Goal: Task Accomplishment & Management: Manage account settings

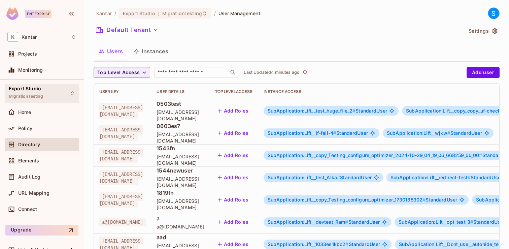
click at [32, 91] on span "Export Studio" at bounding box center [25, 88] width 32 height 5
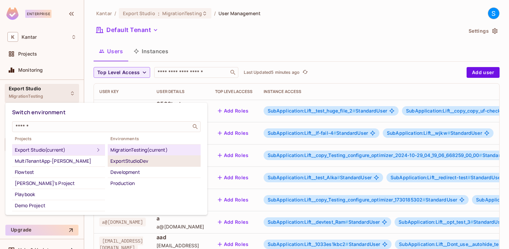
click at [136, 163] on div "ExportStudioDev" at bounding box center [155, 161] width 88 height 8
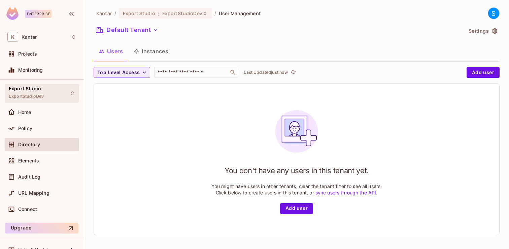
click at [55, 94] on div "Export Studio ExportStudioDev" at bounding box center [42, 93] width 74 height 19
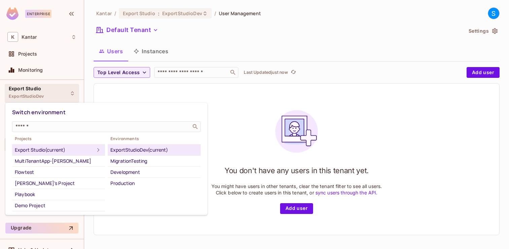
click at [139, 151] on div "ExportStudioDev (current)" at bounding box center [155, 150] width 88 height 8
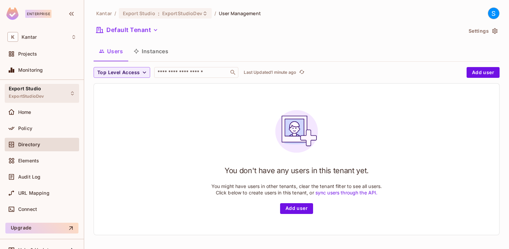
click at [59, 93] on div "Export Studio ExportStudioDev" at bounding box center [42, 93] width 74 height 19
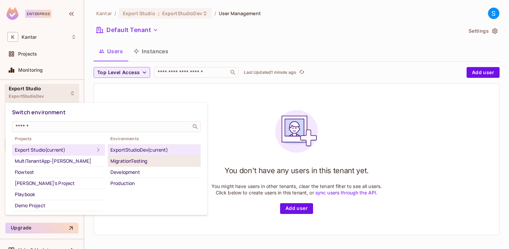
click at [132, 163] on div "MigrationTesting" at bounding box center [155, 161] width 88 height 8
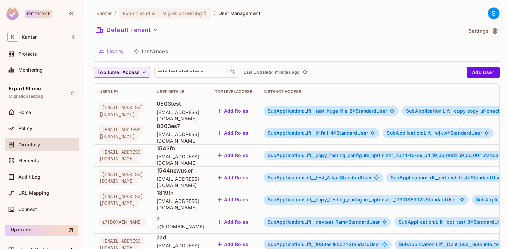
click at [156, 51] on button "Instances" at bounding box center [150, 51] width 45 height 17
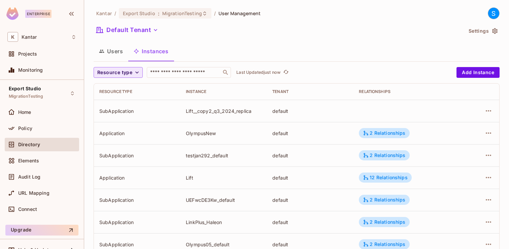
click at [138, 73] on icon "button" at bounding box center [137, 72] width 7 height 7
click at [111, 89] on span "Application" at bounding box center [116, 88] width 34 height 6
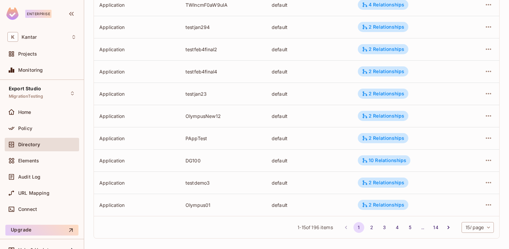
scroll to position [218, 0]
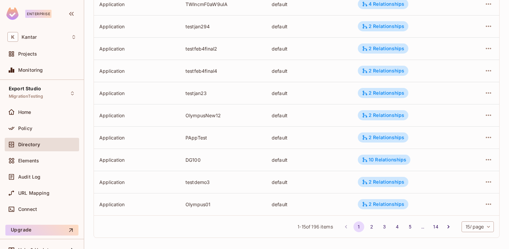
click at [490, 226] on body "Enterprise K Kantar Projects Monitoring Export Studio MigrationTesting Home Pol…" at bounding box center [254, 124] width 509 height 249
click at [478, 235] on li "100 / page" at bounding box center [478, 234] width 34 height 14
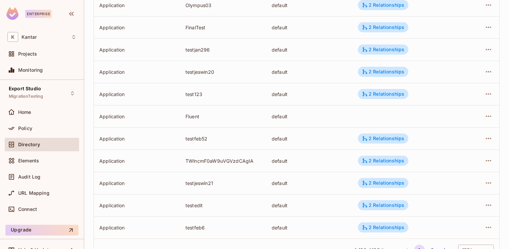
scroll to position [2112, 0]
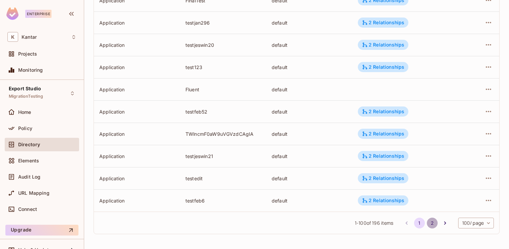
click at [431, 221] on button "2" at bounding box center [432, 223] width 11 height 11
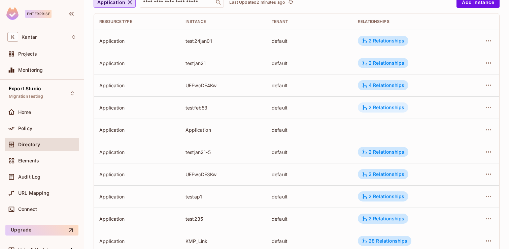
scroll to position [0, 0]
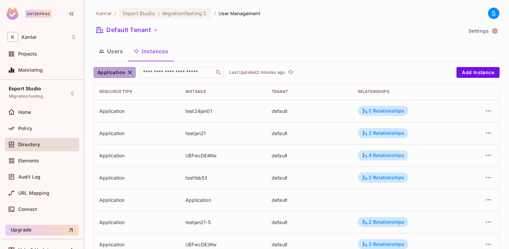
click at [131, 71] on icon "button" at bounding box center [130, 72] width 4 height 4
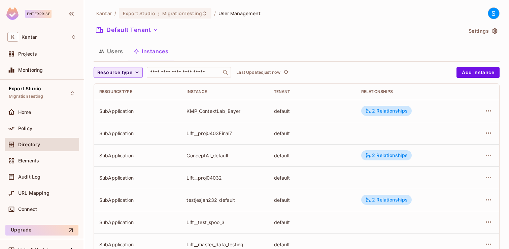
click at [138, 75] on icon "button" at bounding box center [137, 72] width 7 height 7
click at [120, 104] on span "SubApplication" at bounding box center [116, 102] width 34 height 6
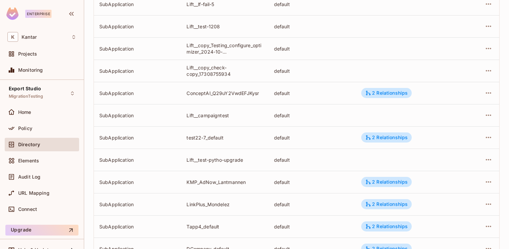
scroll to position [2112, 0]
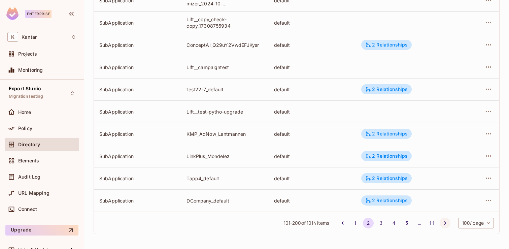
click at [443, 223] on icon "Go to next page" at bounding box center [445, 223] width 7 height 7
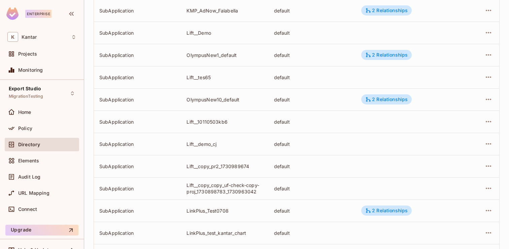
scroll to position [0, 0]
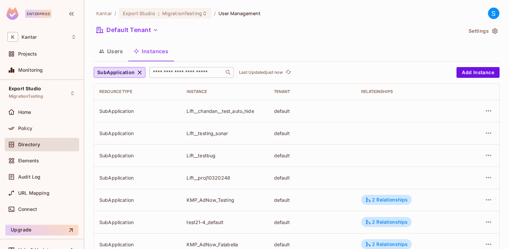
click at [165, 72] on input "text" at bounding box center [187, 72] width 71 height 7
type input "***"
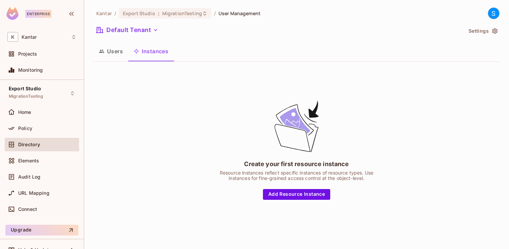
click at [149, 50] on button "Instances" at bounding box center [150, 51] width 45 height 17
click at [111, 56] on button "Users" at bounding box center [111, 51] width 35 height 17
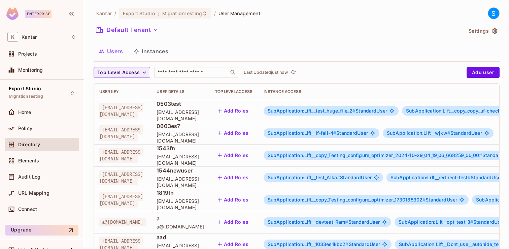
click at [161, 49] on button "Instances" at bounding box center [150, 51] width 45 height 17
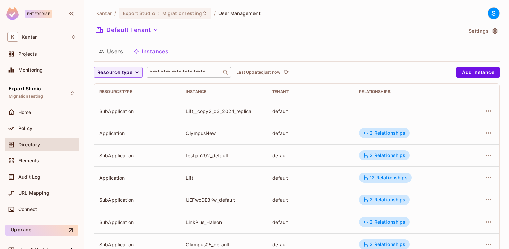
click at [163, 74] on input "text" at bounding box center [184, 72] width 71 height 7
drag, startPoint x: 186, startPoint y: 223, endPoint x: 223, endPoint y: 223, distance: 37.1
click at [223, 223] on td "LinkPlus_Haleon" at bounding box center [224, 222] width 87 height 22
copy div "LinkPlus_Haleon"
click at [158, 72] on input "text" at bounding box center [184, 72] width 71 height 7
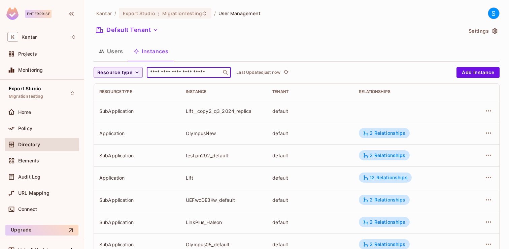
paste input "**********"
type input "**********"
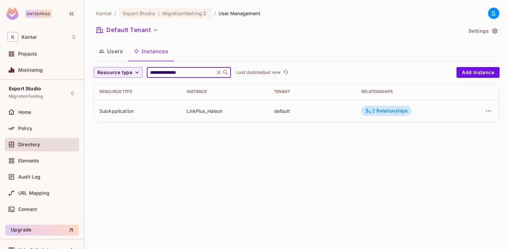
click at [189, 72] on input "**********" at bounding box center [181, 72] width 64 height 7
click at [172, 72] on input "**********" at bounding box center [181, 72] width 64 height 7
type input "*********"
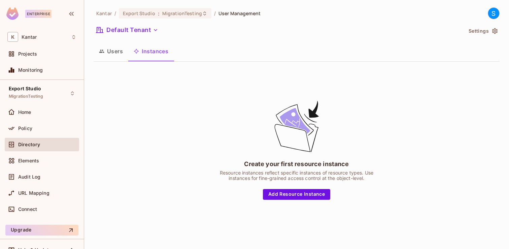
click at [113, 51] on button "Users" at bounding box center [111, 51] width 35 height 17
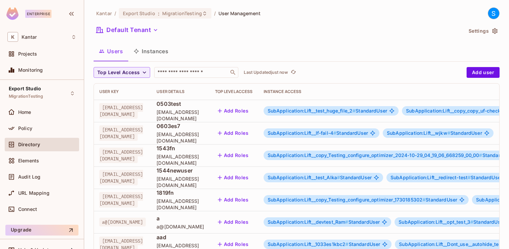
click at [160, 51] on button "Instances" at bounding box center [150, 51] width 45 height 17
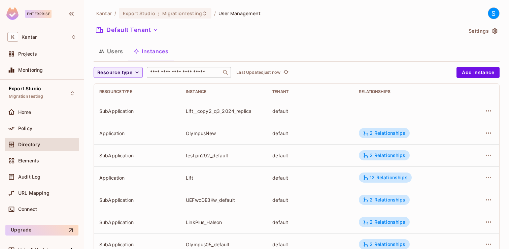
click at [189, 75] on input "text" at bounding box center [184, 72] width 71 height 7
click at [164, 72] on input "text" at bounding box center [184, 72] width 71 height 7
paste input "**********"
type input "**********"
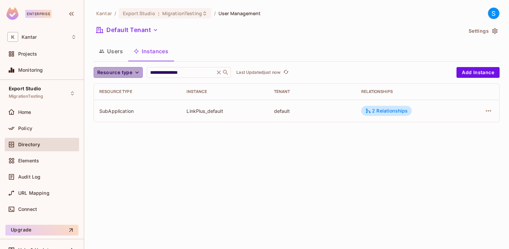
click at [137, 73] on icon "button" at bounding box center [136, 72] width 3 height 2
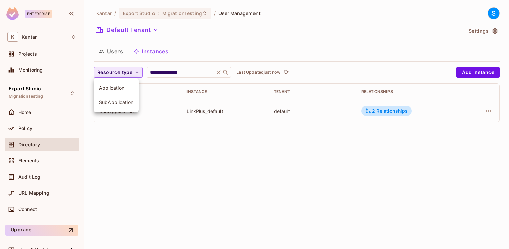
click at [113, 87] on span "Application" at bounding box center [116, 88] width 34 height 6
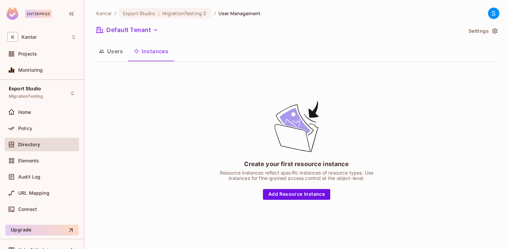
click at [123, 55] on button "Users" at bounding box center [111, 51] width 35 height 17
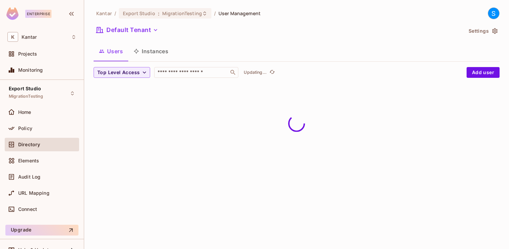
click at [155, 48] on button "Instances" at bounding box center [150, 51] width 45 height 17
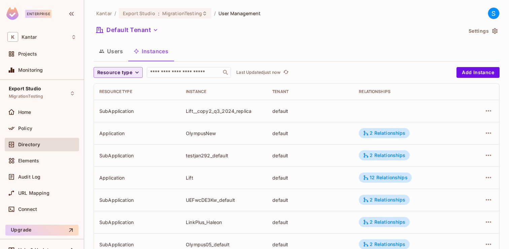
click at [135, 71] on icon "button" at bounding box center [137, 72] width 7 height 7
click at [120, 105] on span "SubApplication" at bounding box center [116, 102] width 34 height 6
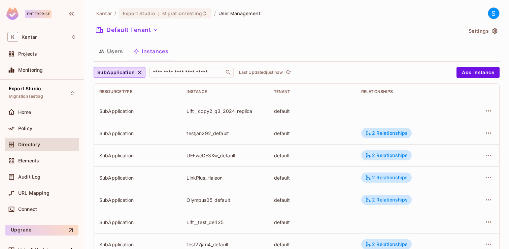
scroll to position [222, 0]
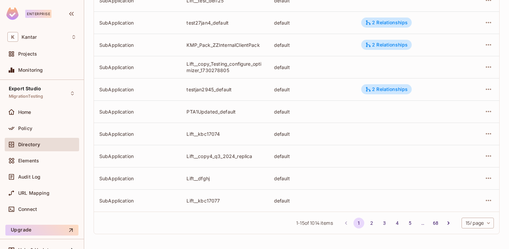
click at [491, 222] on body "Enterprise K Kantar Projects Monitoring Export Studio MigrationTesting Home Pol…" at bounding box center [254, 124] width 509 height 249
click at [478, 233] on li "100 / page" at bounding box center [478, 234] width 34 height 14
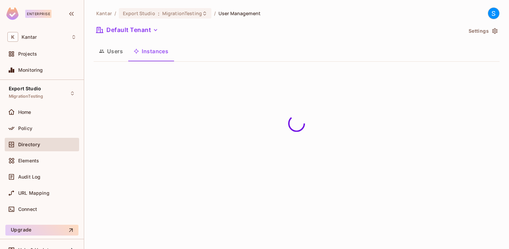
scroll to position [0, 0]
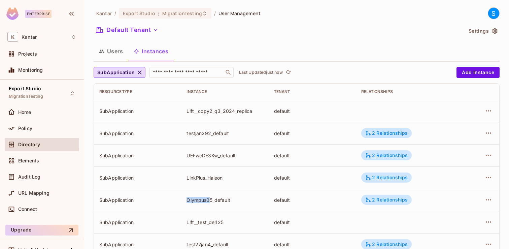
drag, startPoint x: 187, startPoint y: 201, endPoint x: 210, endPoint y: 199, distance: 23.0
click at [210, 199] on div "Olympus05_default" at bounding box center [225, 200] width 76 height 6
click at [196, 176] on div "LinkPlus_Haleon" at bounding box center [225, 178] width 76 height 6
click at [196, 178] on div "LinkPlus_Haleon" at bounding box center [225, 178] width 76 height 6
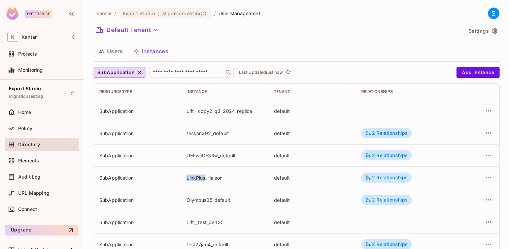
drag, startPoint x: 187, startPoint y: 178, endPoint x: 205, endPoint y: 177, distance: 18.2
click at [205, 177] on div "LinkPlus_Haleon" at bounding box center [225, 178] width 76 height 6
click at [397, 177] on div "2 Relationships" at bounding box center [387, 178] width 42 height 6
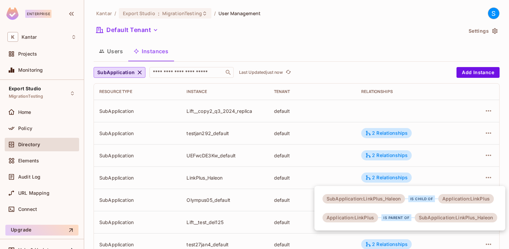
click at [379, 39] on div at bounding box center [254, 124] width 509 height 249
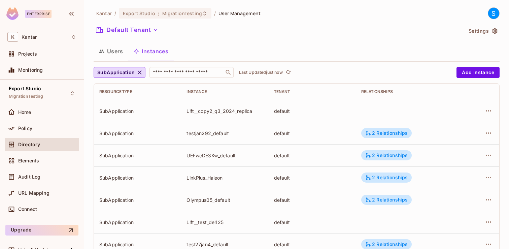
click at [114, 52] on button "Users" at bounding box center [111, 51] width 35 height 17
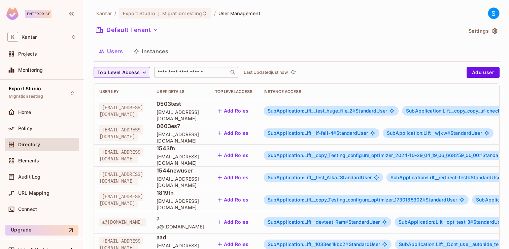
click at [167, 71] on input "text" at bounding box center [191, 72] width 71 height 7
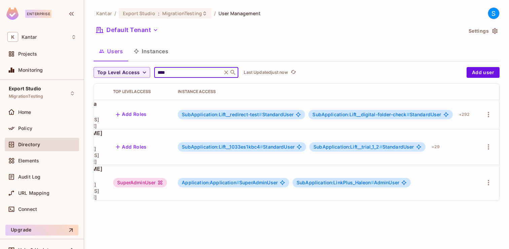
scroll to position [0, 175]
type input "****"
click at [484, 177] on button "button" at bounding box center [488, 182] width 11 height 11
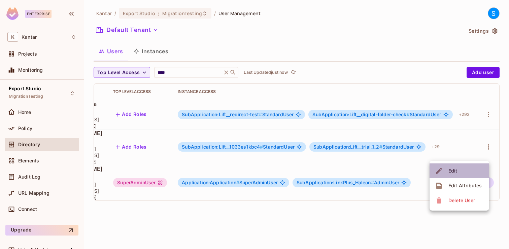
click at [458, 170] on span "Edit" at bounding box center [453, 170] width 13 height 11
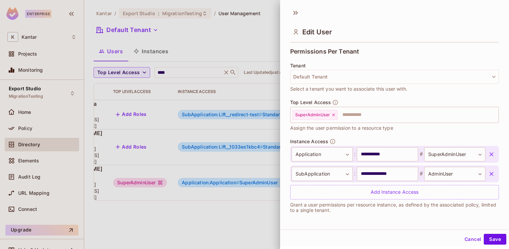
scroll to position [1, 0]
click at [333, 114] on icon at bounding box center [334, 114] width 5 height 5
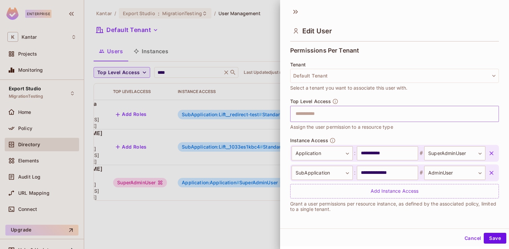
click at [301, 118] on input "text" at bounding box center [389, 113] width 194 height 13
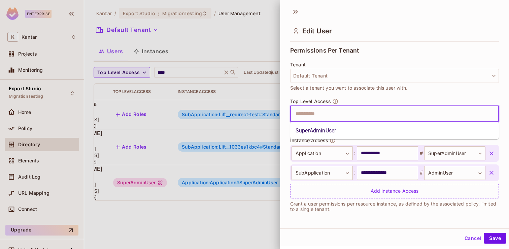
click at [312, 128] on li "SuperAdminUser" at bounding box center [394, 131] width 209 height 12
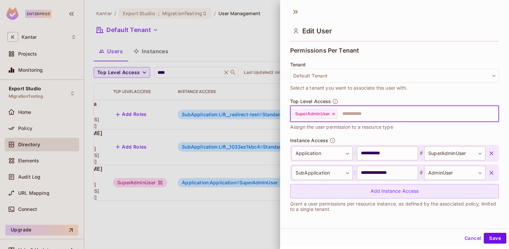
click at [387, 191] on div "Add Instance Access" at bounding box center [394, 191] width 209 height 14
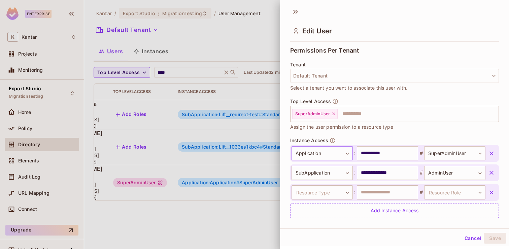
click at [349, 153] on body "**********" at bounding box center [254, 124] width 509 height 249
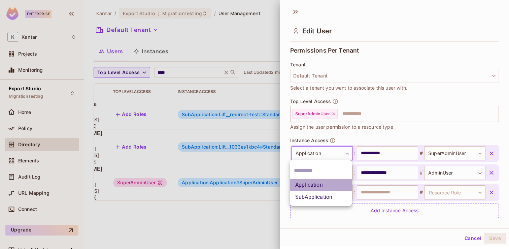
click at [321, 187] on li "Application" at bounding box center [321, 185] width 62 height 12
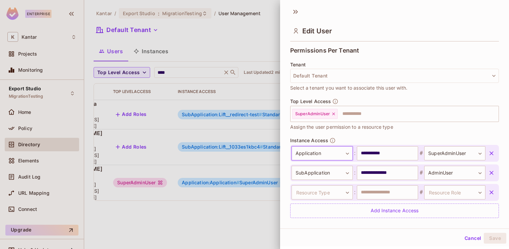
click at [493, 154] on icon "button" at bounding box center [492, 153] width 7 height 7
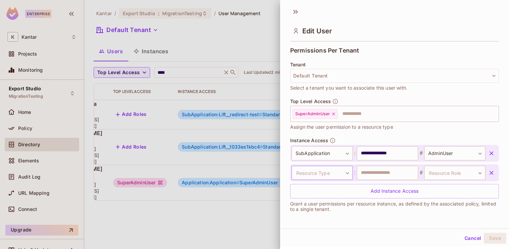
click at [348, 172] on body "**********" at bounding box center [254, 124] width 509 height 249
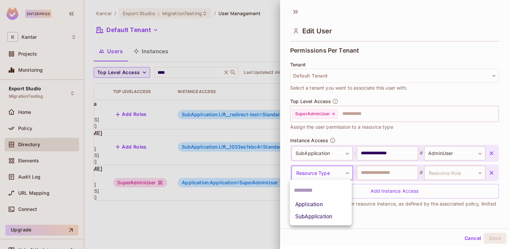
click at [320, 216] on li "SubApplication" at bounding box center [321, 217] width 62 height 12
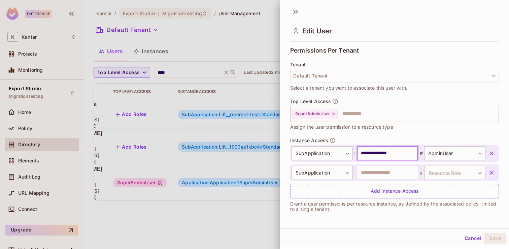
drag, startPoint x: 402, startPoint y: 154, endPoint x: 354, endPoint y: 153, distance: 47.5
click at [354, 153] on div "**********" at bounding box center [389, 153] width 194 height 14
click at [379, 177] on input "text" at bounding box center [387, 173] width 61 height 14
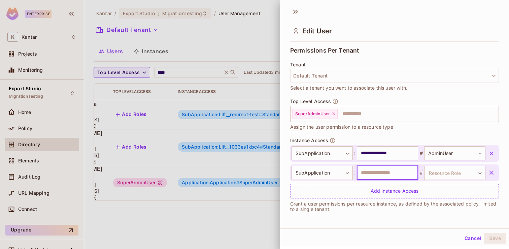
click at [499, 212] on div "**********" at bounding box center [394, 131] width 229 height 175
click at [409, 174] on input "text" at bounding box center [387, 173] width 61 height 14
type input "**********"
click at [478, 173] on body "**********" at bounding box center [254, 124] width 509 height 249
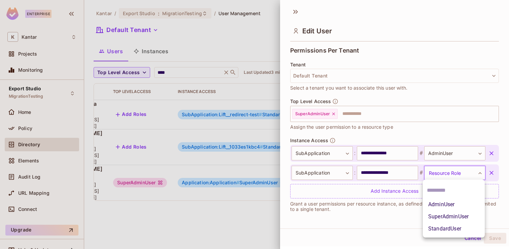
click at [461, 203] on li "AdminUser" at bounding box center [454, 204] width 62 height 12
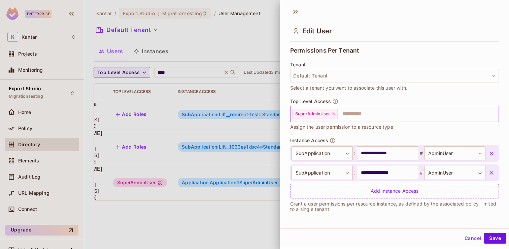
click at [333, 114] on icon at bounding box center [334, 114] width 5 height 5
click at [499, 239] on button "Save" at bounding box center [495, 238] width 23 height 11
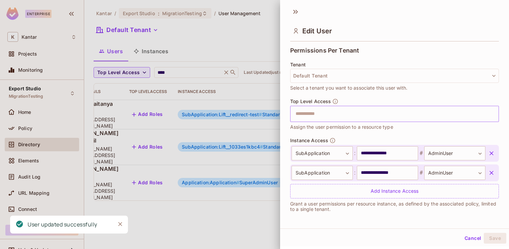
scroll to position [0, 159]
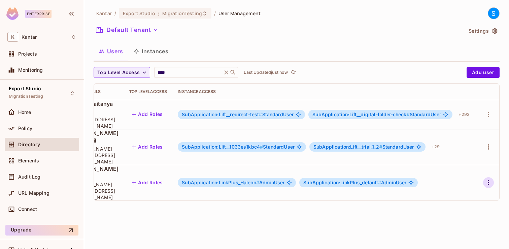
click at [488, 179] on icon "button" at bounding box center [489, 183] width 8 height 8
click at [459, 171] on span "Edit" at bounding box center [453, 170] width 13 height 11
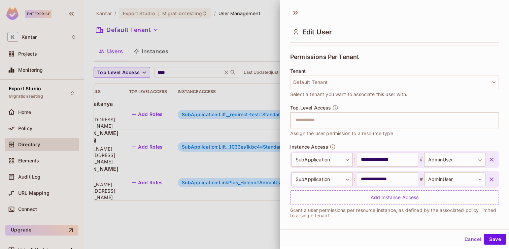
scroll to position [149, 0]
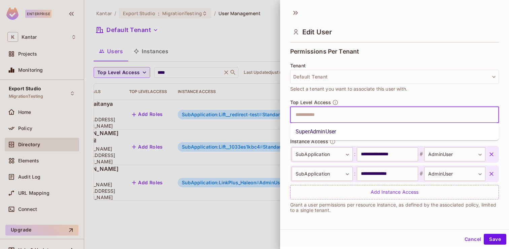
click at [320, 117] on input "text" at bounding box center [389, 114] width 194 height 13
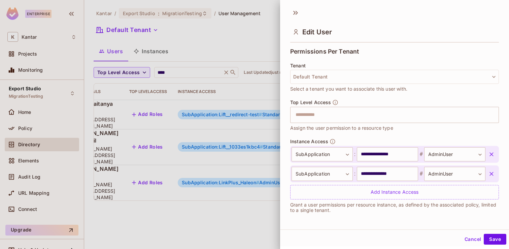
click at [380, 216] on div "**********" at bounding box center [394, 178] width 209 height 81
click at [492, 176] on icon "button" at bounding box center [492, 173] width 7 height 7
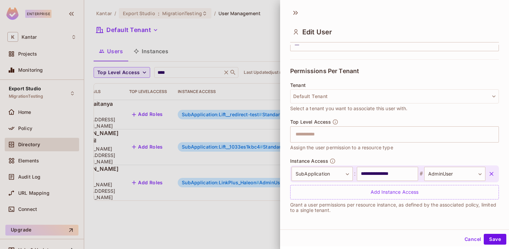
click at [494, 172] on icon "button" at bounding box center [492, 173] width 7 height 7
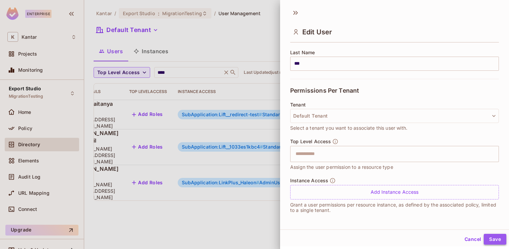
click at [499, 240] on button "Save" at bounding box center [495, 239] width 23 height 11
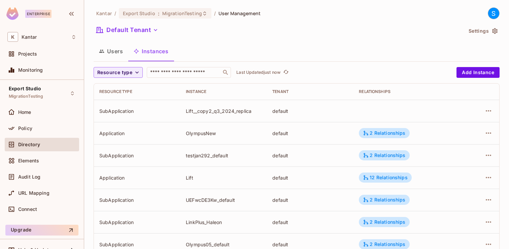
click at [115, 51] on button "Users" at bounding box center [111, 51] width 35 height 17
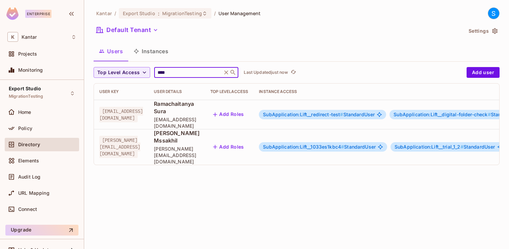
click at [172, 73] on input "****" at bounding box center [188, 72] width 64 height 7
type input "*"
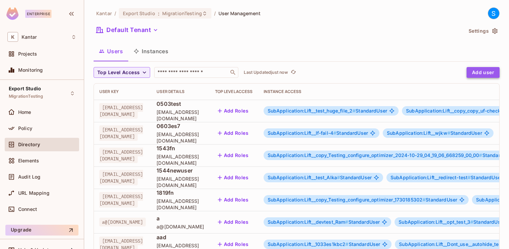
click at [477, 72] on button "Add user" at bounding box center [483, 72] width 33 height 11
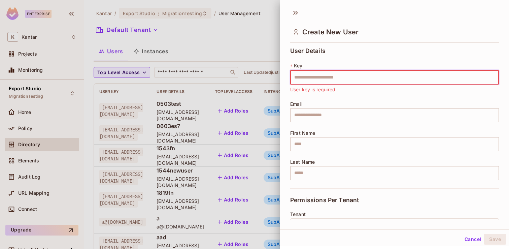
paste input "**********"
type input "**********"
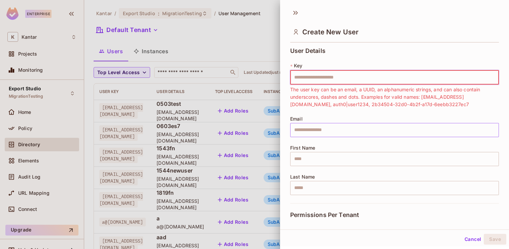
click at [330, 127] on input "text" at bounding box center [394, 130] width 209 height 14
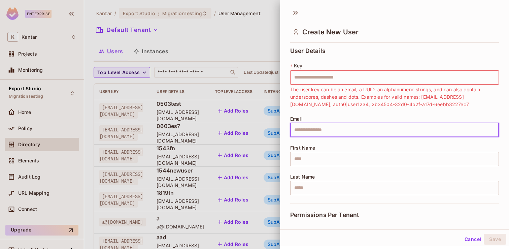
paste input "**********"
type input "**********"
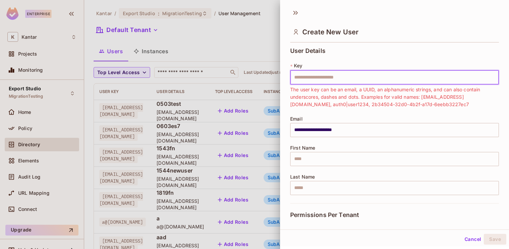
click at [317, 75] on input "text" at bounding box center [394, 77] width 209 height 14
paste input "**********"
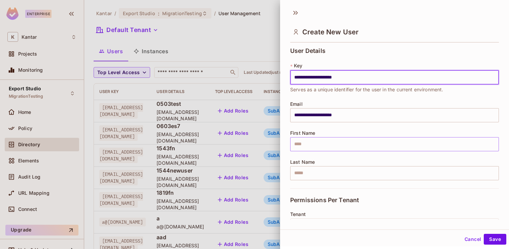
type input "**********"
click at [329, 146] on input "text" at bounding box center [394, 144] width 209 height 14
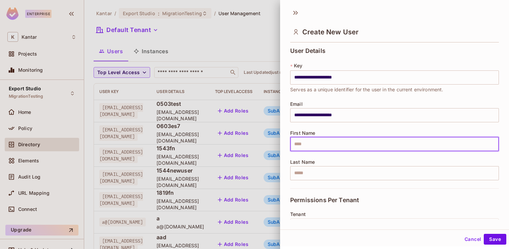
click at [429, 131] on div "First Name ​" at bounding box center [394, 140] width 209 height 21
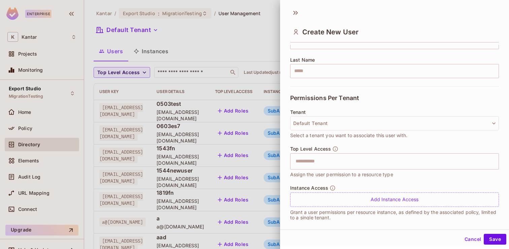
scroll to position [110, 0]
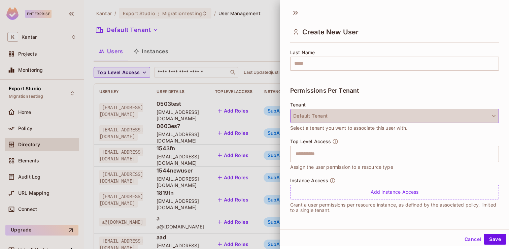
click at [495, 116] on icon "button" at bounding box center [494, 116] width 7 height 7
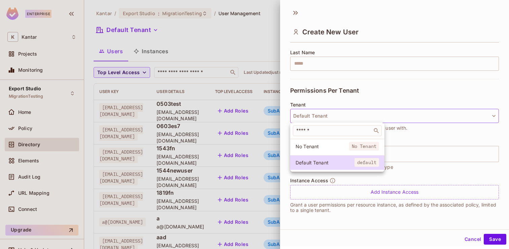
click at [495, 116] on div at bounding box center [254, 124] width 509 height 249
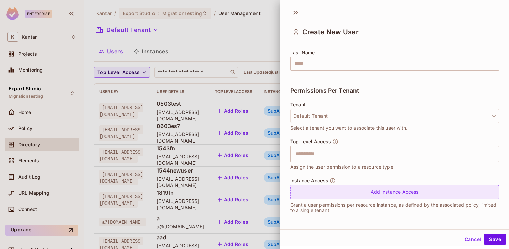
click at [331, 192] on div "Add Instance Access" at bounding box center [394, 192] width 209 height 14
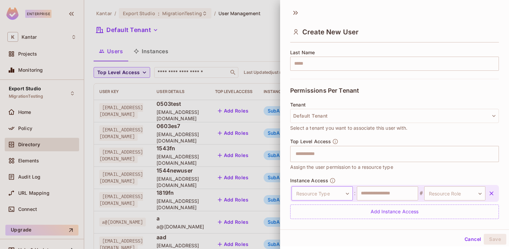
click at [350, 191] on body "Enterprise K Kantar Projects Monitoring Export Studio MigrationTesting Home Pol…" at bounding box center [254, 124] width 509 height 249
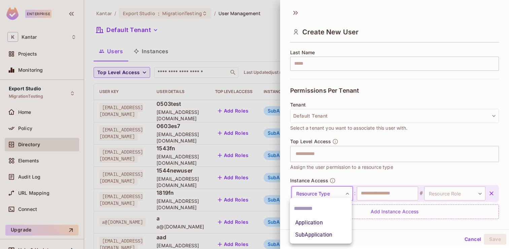
click at [324, 232] on li "SubApplication" at bounding box center [321, 235] width 62 height 12
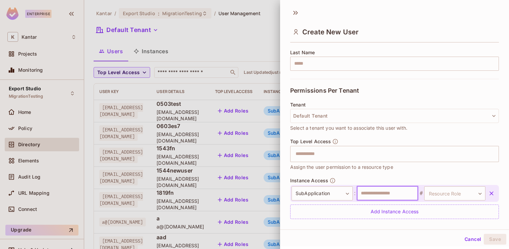
click at [379, 200] on input "text" at bounding box center [387, 193] width 61 height 14
type input "**********"
click at [458, 197] on body "Enterprise K Kantar Projects Monitoring Export Studio MigrationTesting Home Pol…" at bounding box center [254, 124] width 509 height 249
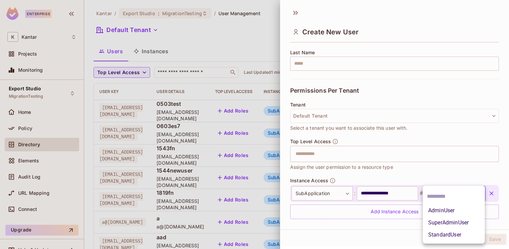
click at [442, 212] on li "AdminUser" at bounding box center [454, 211] width 62 height 12
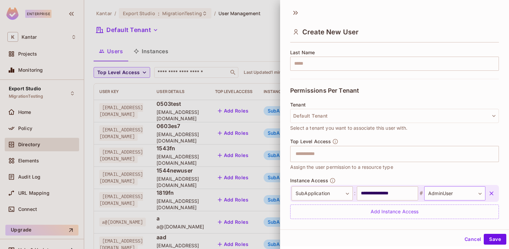
click at [475, 195] on body "Enterprise K Kantar Projects Monitoring Export Studio MigrationTesting Home Pol…" at bounding box center [254, 124] width 509 height 249
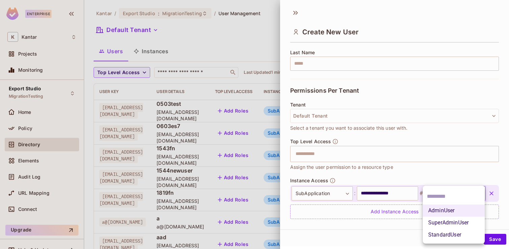
click at [469, 171] on div at bounding box center [254, 124] width 509 height 249
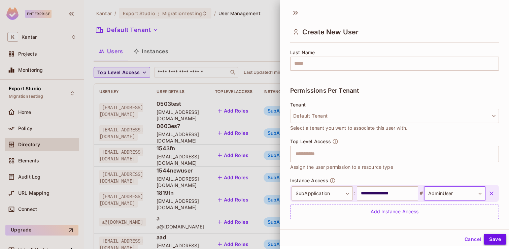
click at [501, 240] on button "Save" at bounding box center [495, 239] width 23 height 11
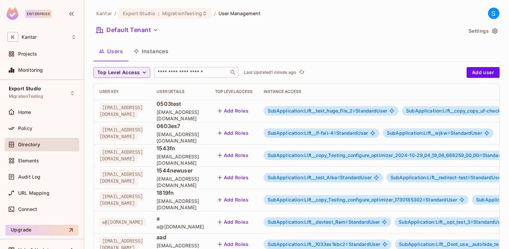
click at [186, 70] on input "text" at bounding box center [191, 72] width 71 height 7
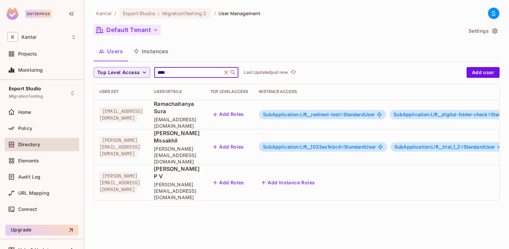
type input "****"
click at [155, 31] on icon "button" at bounding box center [155, 30] width 3 height 2
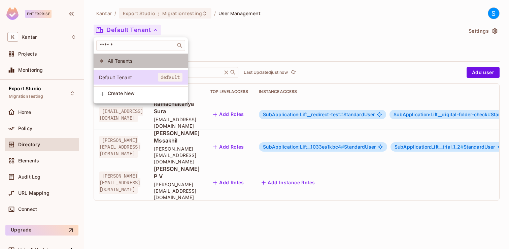
click at [133, 64] on span "All Tenants" at bounding box center [145, 61] width 75 height 6
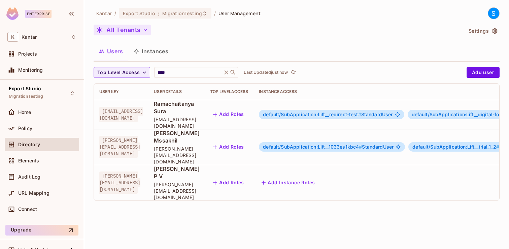
click at [318, 177] on button "Add Instance Roles" at bounding box center [288, 182] width 59 height 11
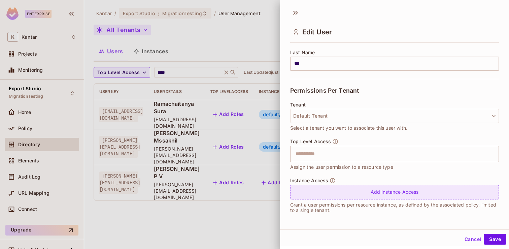
click at [406, 192] on div "Add Instance Access" at bounding box center [394, 192] width 209 height 14
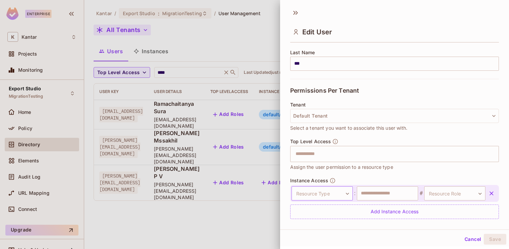
click at [338, 198] on body "**********" at bounding box center [254, 124] width 509 height 249
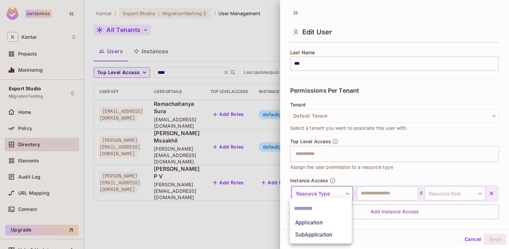
click at [325, 235] on li "SubApplication" at bounding box center [321, 235] width 62 height 12
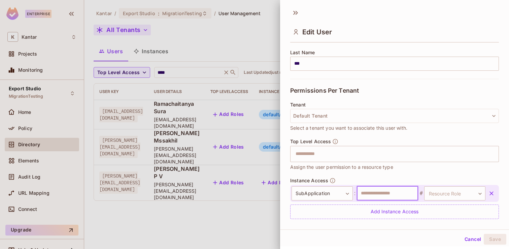
click at [395, 192] on input "text" at bounding box center [387, 193] width 61 height 14
type input "**********"
click at [465, 193] on body "**********" at bounding box center [254, 124] width 509 height 249
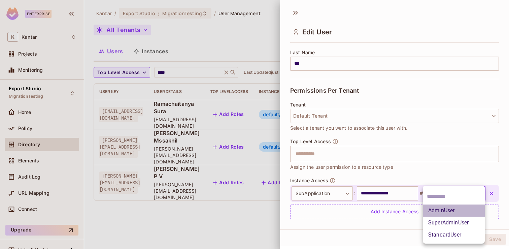
click at [458, 209] on li "AdminUser" at bounding box center [454, 211] width 62 height 12
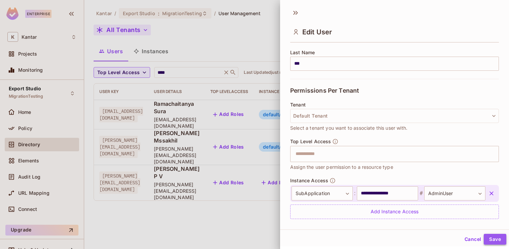
click at [498, 240] on button "Save" at bounding box center [495, 239] width 23 height 11
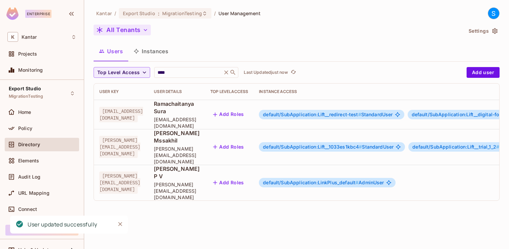
click at [336, 202] on div "Kantar / Export Studio : MigrationTesting / User Management S All Tenants Setti…" at bounding box center [296, 124] width 425 height 249
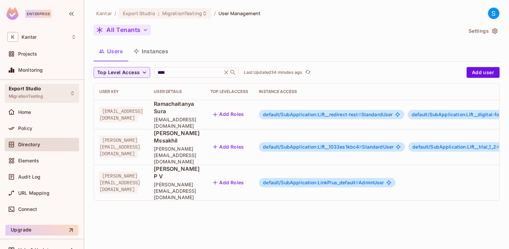
click at [37, 93] on div "Export Studio MigrationTesting" at bounding box center [26, 93] width 34 height 14
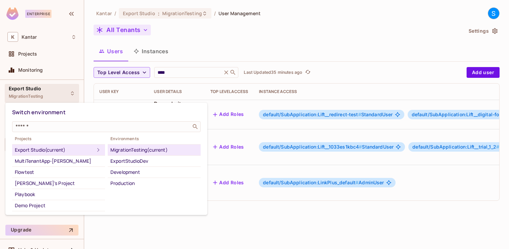
click at [292, 220] on div at bounding box center [254, 124] width 509 height 249
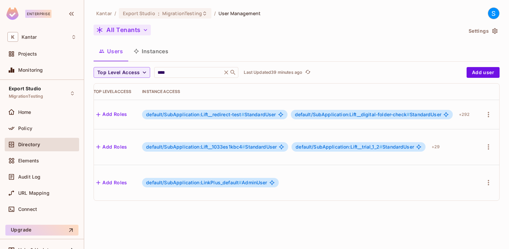
scroll to position [0, 195]
click at [487, 179] on icon "button" at bounding box center [489, 183] width 8 height 8
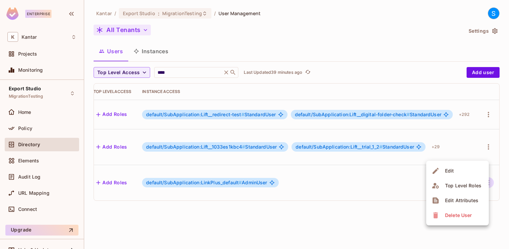
click at [451, 170] on div "Edit" at bounding box center [449, 170] width 9 height 7
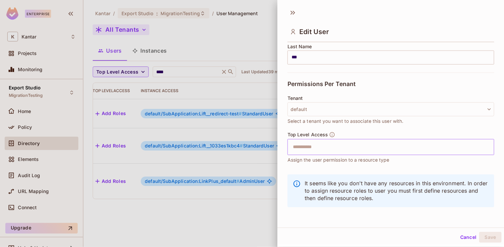
scroll to position [1, 0]
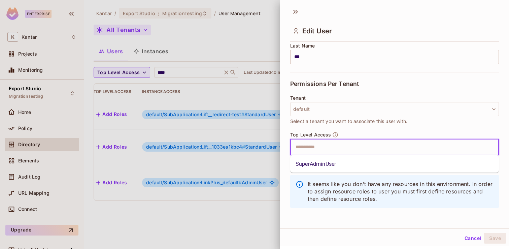
click at [332, 152] on input "text" at bounding box center [389, 146] width 194 height 13
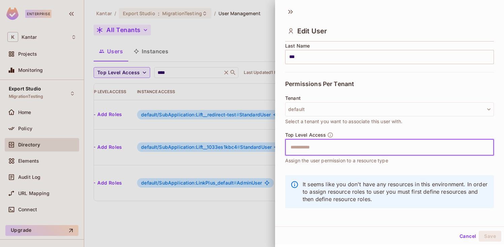
click at [206, 207] on div at bounding box center [252, 123] width 504 height 247
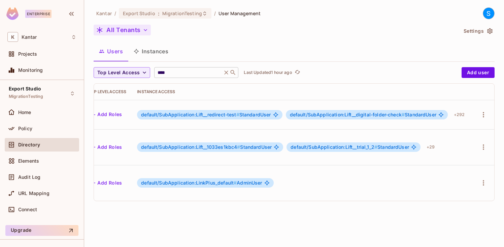
click at [165, 72] on input "****" at bounding box center [188, 72] width 64 height 7
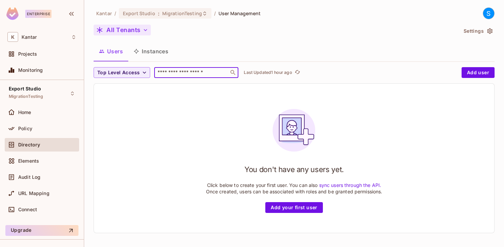
click at [155, 52] on button "Instances" at bounding box center [150, 51] width 45 height 17
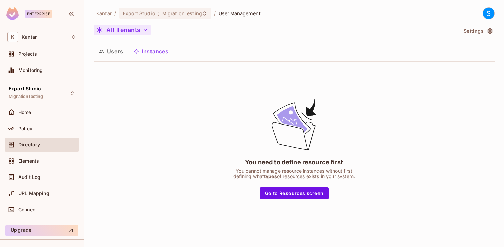
click at [146, 29] on icon "button" at bounding box center [145, 30] width 3 height 2
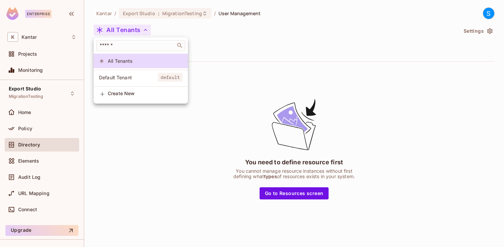
click at [122, 77] on span "Default Tenant" at bounding box center [128, 77] width 59 height 6
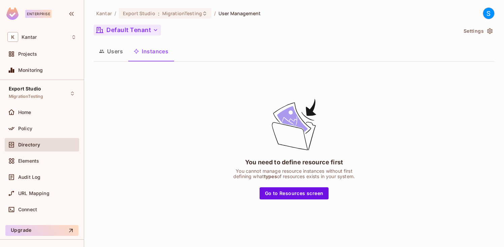
click at [115, 51] on button "Users" at bounding box center [111, 51] width 35 height 17
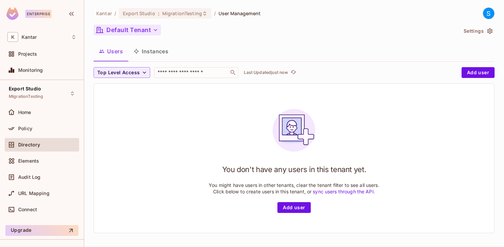
click at [155, 28] on icon "button" at bounding box center [155, 30] width 7 height 7
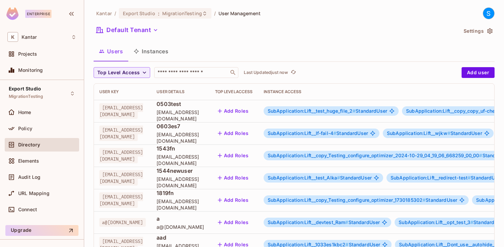
click at [161, 51] on button "Instances" at bounding box center [150, 51] width 45 height 17
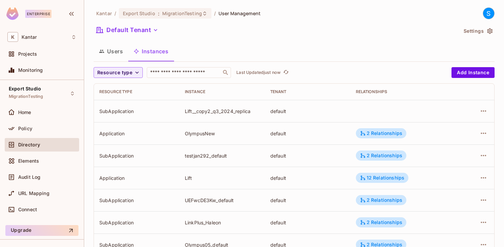
click at [114, 51] on button "Users" at bounding box center [111, 51] width 35 height 17
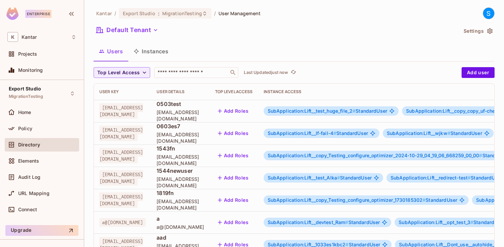
click at [162, 52] on button "Instances" at bounding box center [150, 51] width 45 height 17
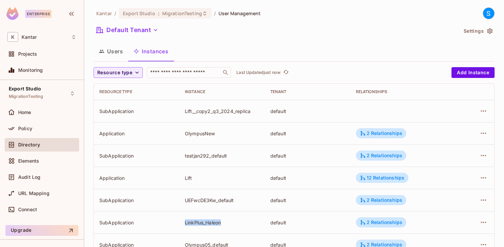
drag, startPoint x: 184, startPoint y: 222, endPoint x: 225, endPoint y: 219, distance: 40.5
click at [225, 219] on td "LinkPlus_Haleon" at bounding box center [223, 222] width 86 height 22
click at [138, 73] on icon "button" at bounding box center [137, 72] width 7 height 7
click at [117, 88] on span "Application" at bounding box center [116, 88] width 34 height 6
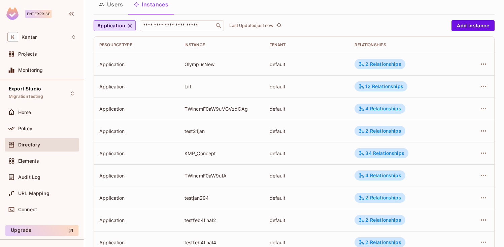
scroll to position [48, 0]
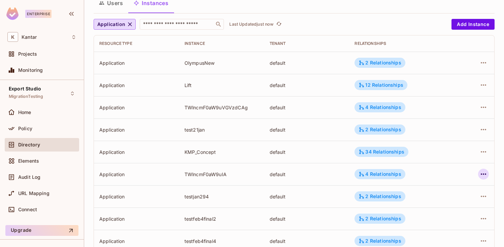
click at [484, 175] on icon "button" at bounding box center [484, 174] width 8 height 8
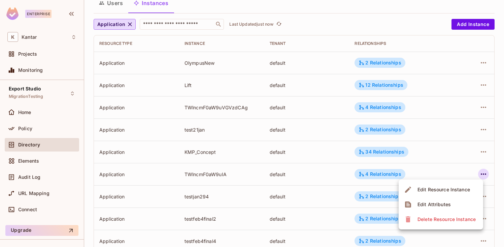
click at [446, 192] on div "Edit Resource Instance" at bounding box center [444, 189] width 53 height 7
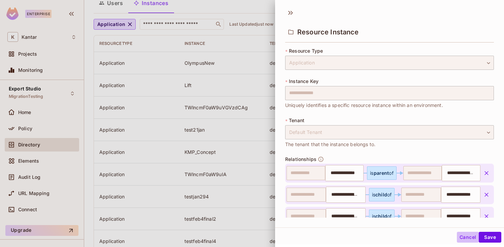
click at [467, 236] on button "Cancel" at bounding box center [468, 236] width 22 height 11
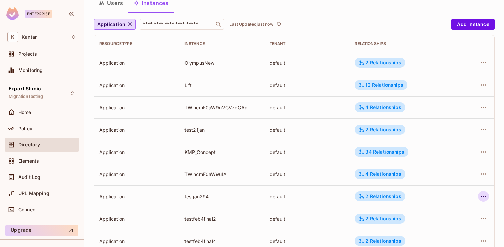
click at [482, 195] on icon "button" at bounding box center [484, 196] width 8 height 8
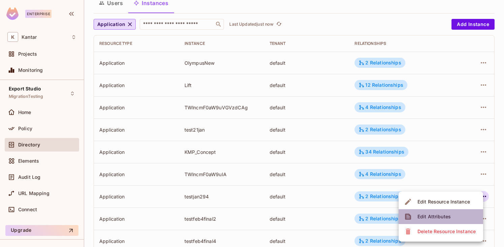
click at [436, 217] on div "Edit Attributes" at bounding box center [434, 216] width 33 height 7
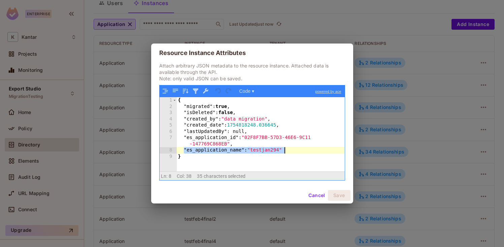
drag, startPoint x: 184, startPoint y: 150, endPoint x: 291, endPoint y: 150, distance: 107.1
click at [291, 150] on div "{ "migrated" : true , "isDeleted" : false , "created_by" : "data migration" , "…" at bounding box center [261, 140] width 168 height 87
click at [279, 152] on div "{ "migrated" : true , "isDeleted" : false , "created_by" : "data migration" , "…" at bounding box center [261, 140] width 168 height 87
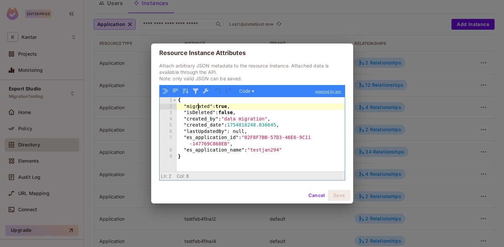
click at [199, 109] on div "{ "migrated" : true , "isDeleted" : false , "created_by" : "data migration" , "…" at bounding box center [261, 140] width 168 height 87
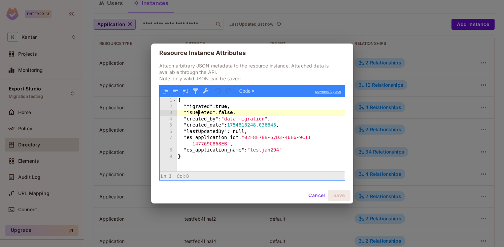
click at [199, 115] on div "{ "migrated" : true , "isDeleted" : false , "created_by" : "data migration" , "…" at bounding box center [261, 140] width 168 height 87
click at [317, 194] on button "Cancel" at bounding box center [317, 195] width 22 height 11
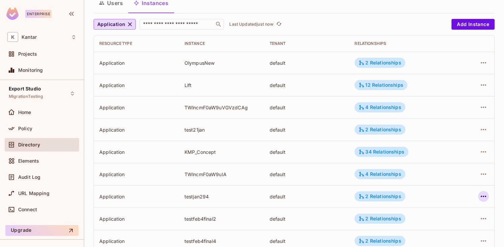
click at [485, 197] on icon "button" at bounding box center [484, 196] width 8 height 8
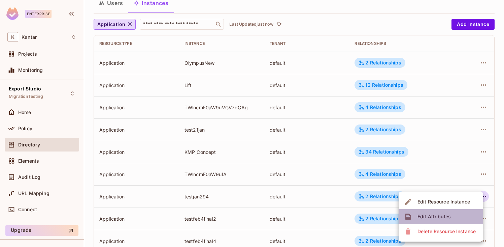
click at [437, 217] on div "Edit Attributes" at bounding box center [434, 216] width 33 height 7
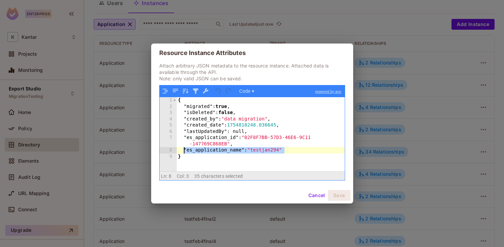
drag, startPoint x: 287, startPoint y: 148, endPoint x: 184, endPoint y: 148, distance: 103.4
click at [184, 148] on div "{ "migrated" : true , "isDeleted" : false , "created_by" : "data migration" , "…" at bounding box center [261, 140] width 168 height 87
click at [263, 152] on div "{ "migrated" : true , "isDeleted" : false , "created_by" : "data migration" , "…" at bounding box center [261, 140] width 168 height 87
click at [318, 195] on button "Cancel" at bounding box center [317, 195] width 22 height 11
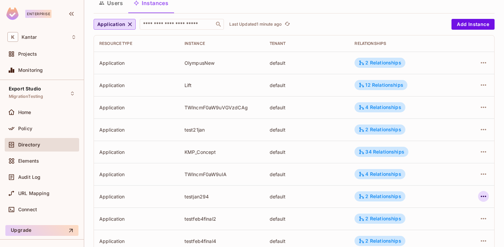
click at [483, 196] on icon "button" at bounding box center [483, 195] width 5 height 1
